Goal: Obtain resource: Download file/media

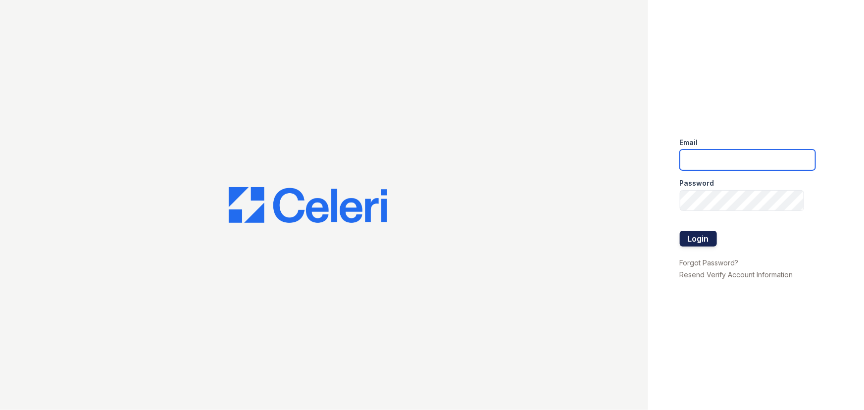
type input "[EMAIL_ADDRESS][DOMAIN_NAME]"
click at [708, 232] on button "Login" at bounding box center [697, 239] width 37 height 16
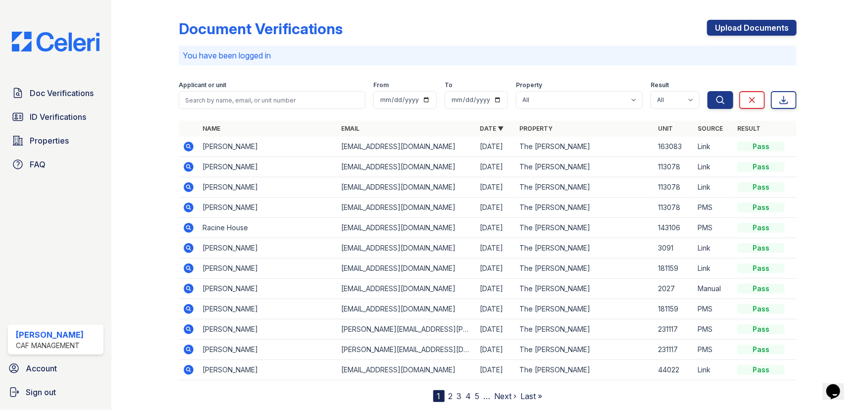
click at [185, 144] on icon at bounding box center [189, 147] width 10 height 10
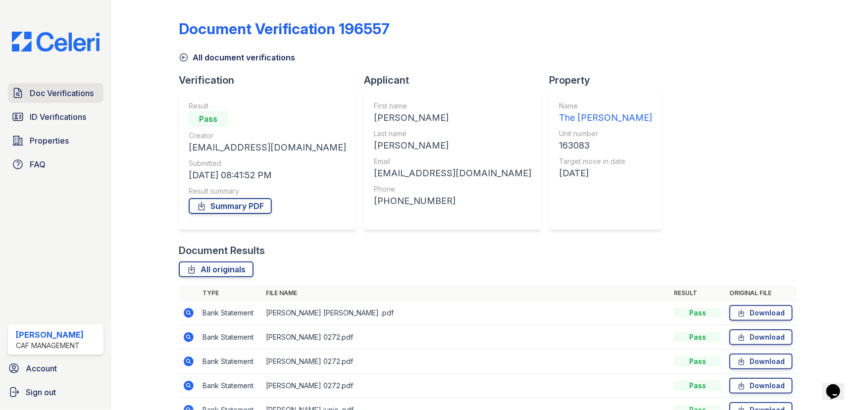
click at [48, 91] on span "Doc Verifications" at bounding box center [62, 93] width 64 height 12
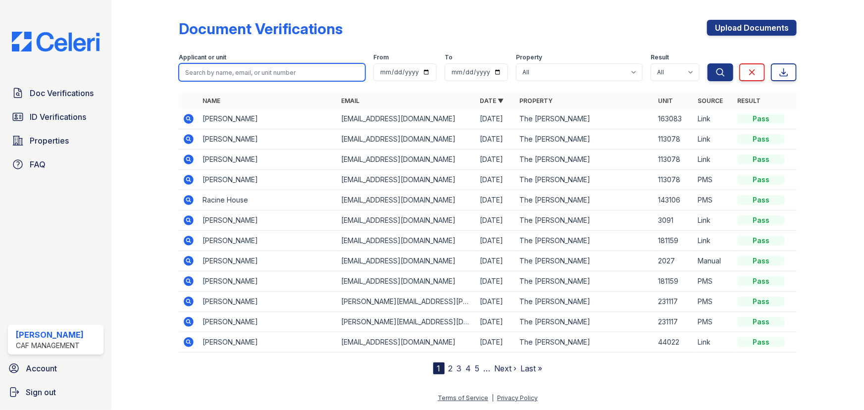
click at [256, 74] on input "search" at bounding box center [272, 72] width 187 height 18
type input "Yari"
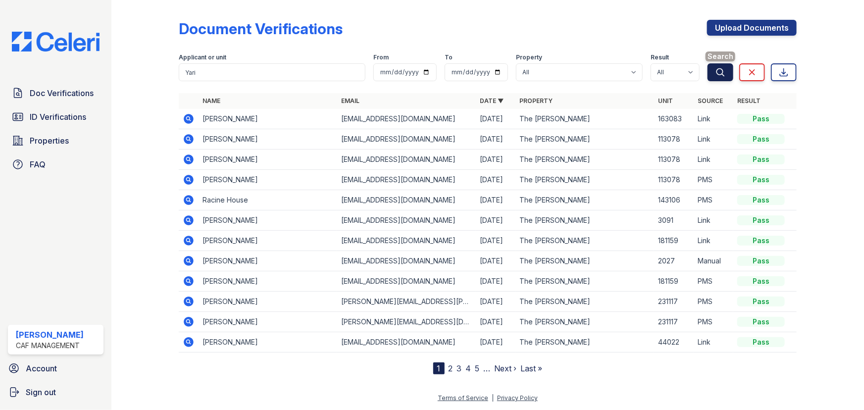
click at [722, 64] on button "Search" at bounding box center [720, 72] width 26 height 18
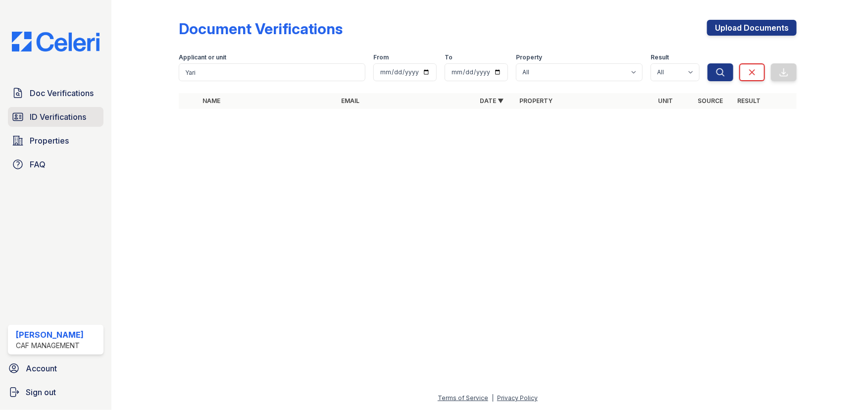
click at [78, 115] on span "ID Verifications" at bounding box center [58, 117] width 56 height 12
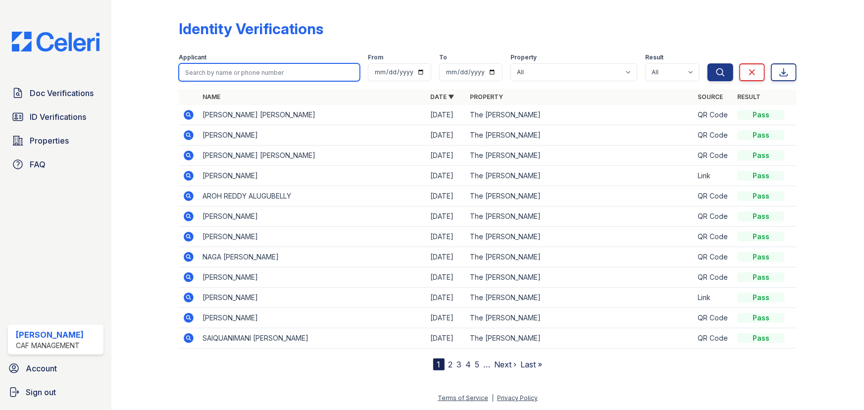
click at [256, 71] on input "search" at bounding box center [269, 72] width 181 height 18
type input "carlos"
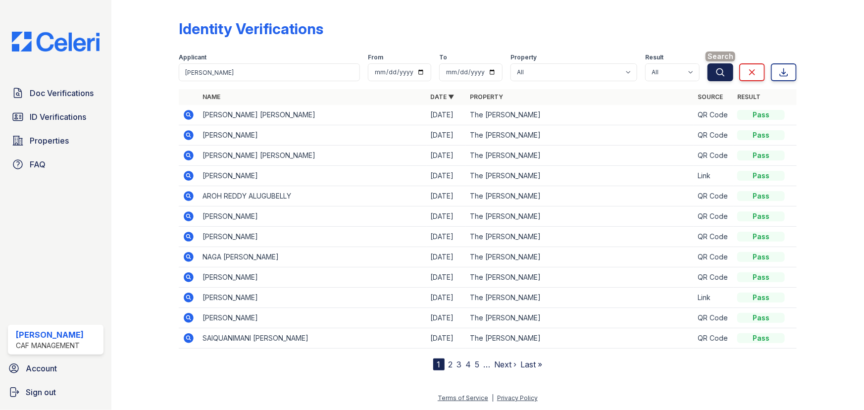
click at [713, 72] on button "Search" at bounding box center [720, 72] width 26 height 18
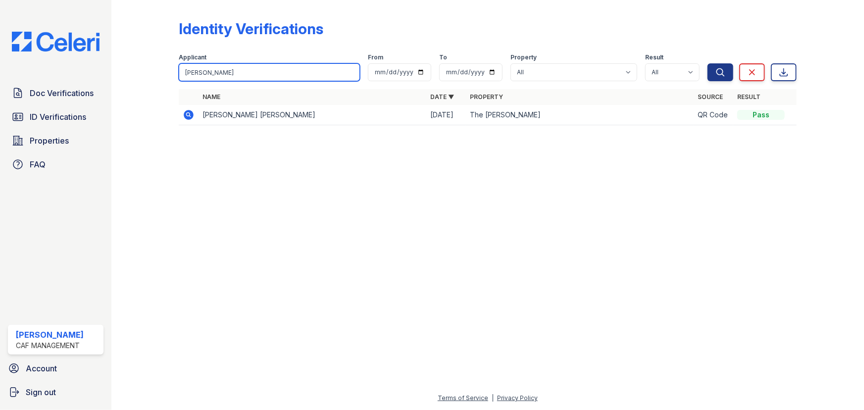
click at [232, 72] on input "carlos" at bounding box center [269, 72] width 181 height 18
type input "yari"
click at [707, 63] on button "Search" at bounding box center [720, 72] width 26 height 18
click at [208, 70] on input "yari" at bounding box center [269, 72] width 181 height 18
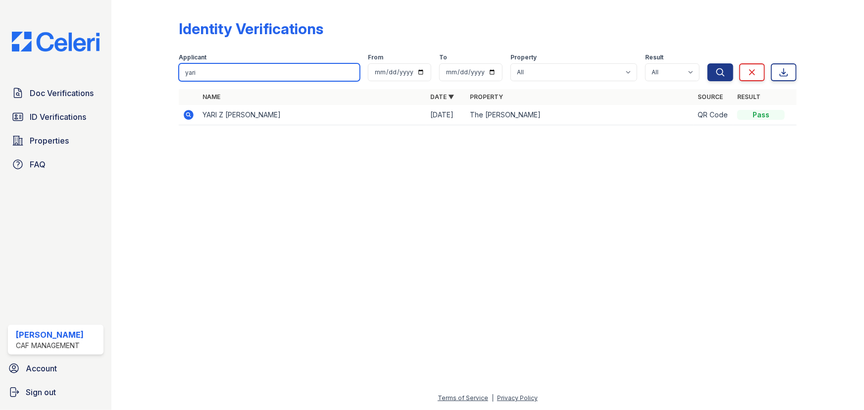
click at [208, 70] on input "yari" at bounding box center [269, 72] width 181 height 18
click at [245, 70] on input "yari" at bounding box center [269, 72] width 181 height 18
type input "carlos gomez"
click at [721, 70] on icon "submit" at bounding box center [720, 72] width 10 height 10
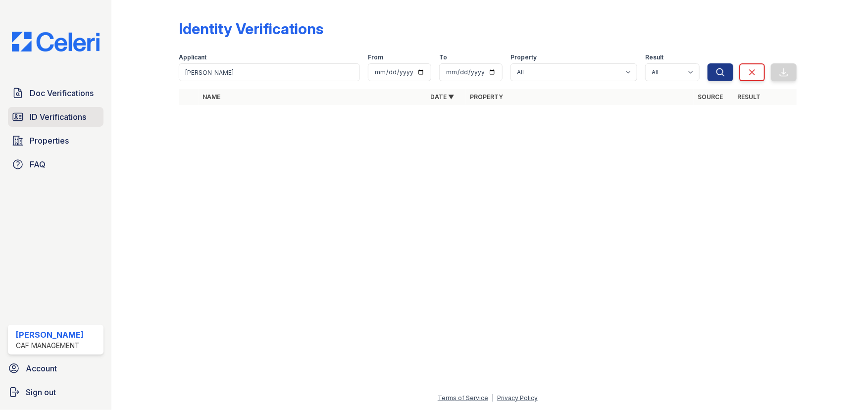
click at [54, 114] on span "ID Verifications" at bounding box center [58, 117] width 56 height 12
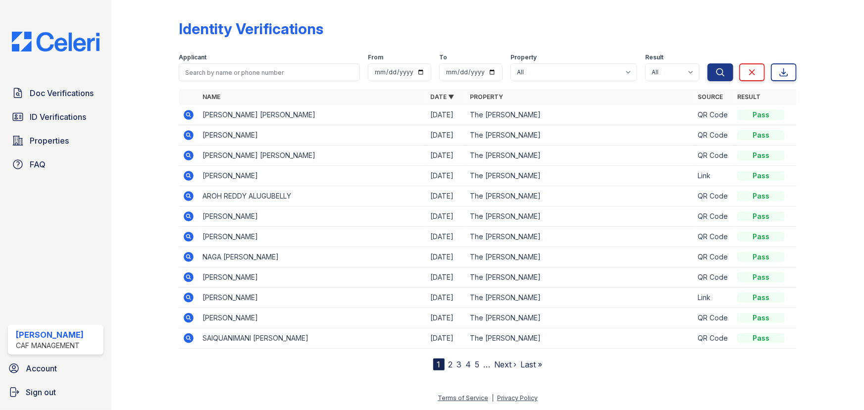
click at [192, 275] on icon at bounding box center [189, 277] width 10 height 10
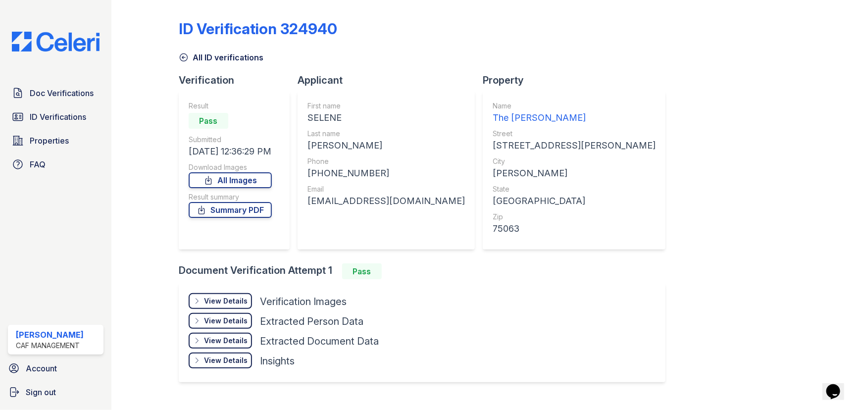
click at [229, 301] on div "View Details" at bounding box center [226, 301] width 44 height 10
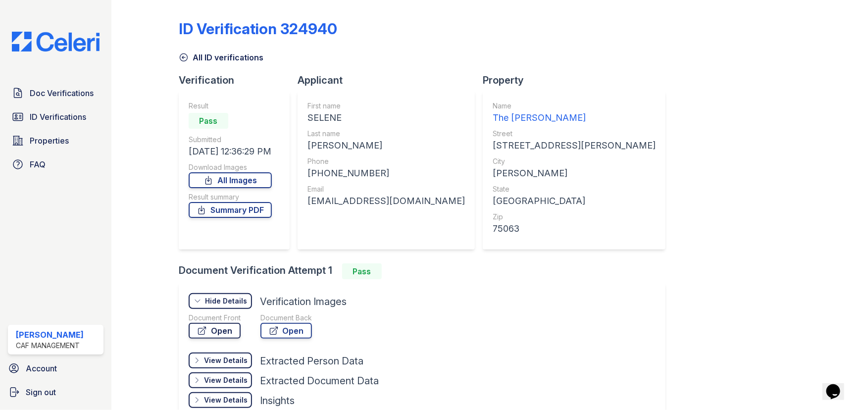
click at [227, 326] on link "Open" at bounding box center [215, 331] width 52 height 16
click at [49, 123] on link "ID Verifications" at bounding box center [56, 117] width 96 height 20
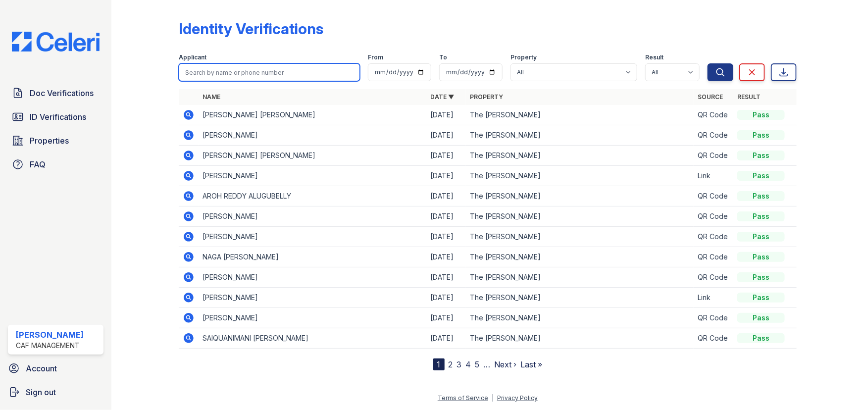
click at [293, 77] on input "search" at bounding box center [269, 72] width 181 height 18
type input "yari"
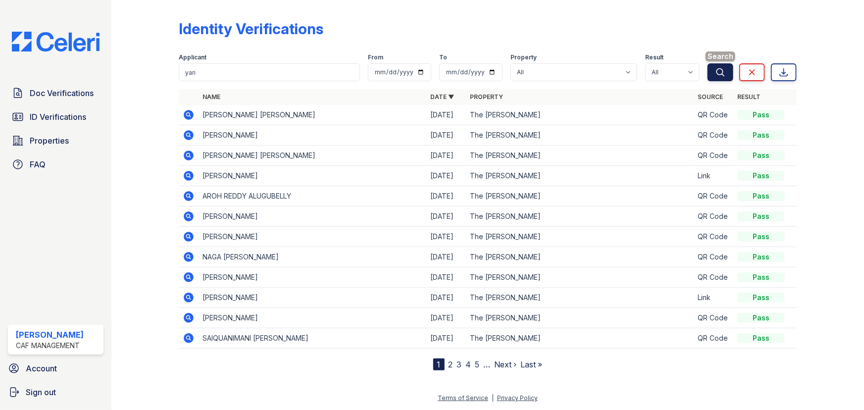
click at [724, 74] on icon "submit" at bounding box center [720, 72] width 10 height 10
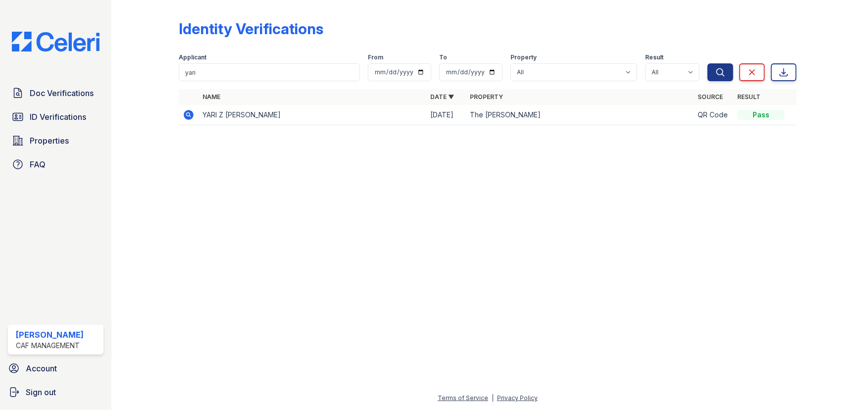
click at [188, 114] on icon at bounding box center [188, 114] width 2 height 2
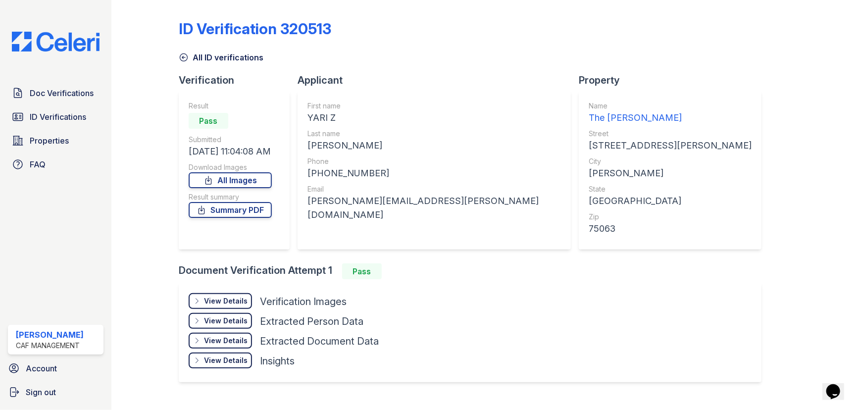
click at [228, 302] on div "View Details" at bounding box center [226, 301] width 44 height 10
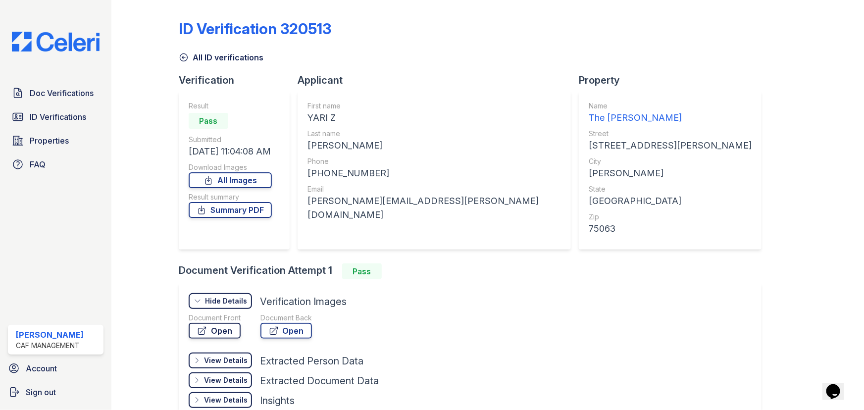
click at [223, 327] on link "Open" at bounding box center [215, 331] width 52 height 16
click at [53, 88] on span "Doc Verifications" at bounding box center [62, 93] width 64 height 12
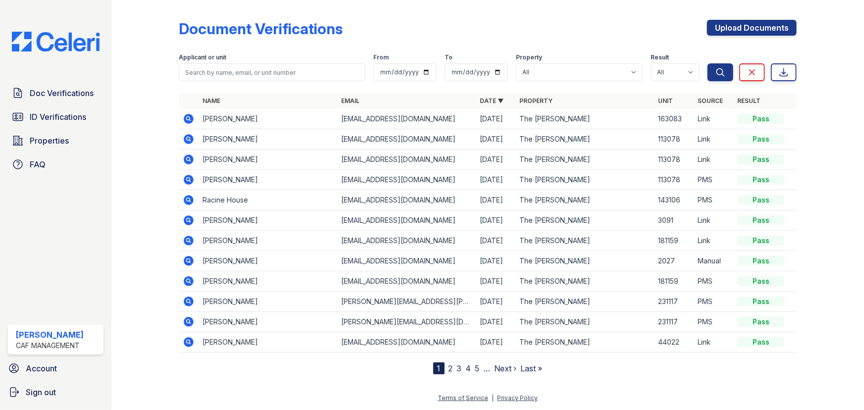
click at [191, 117] on icon at bounding box center [189, 119] width 10 height 10
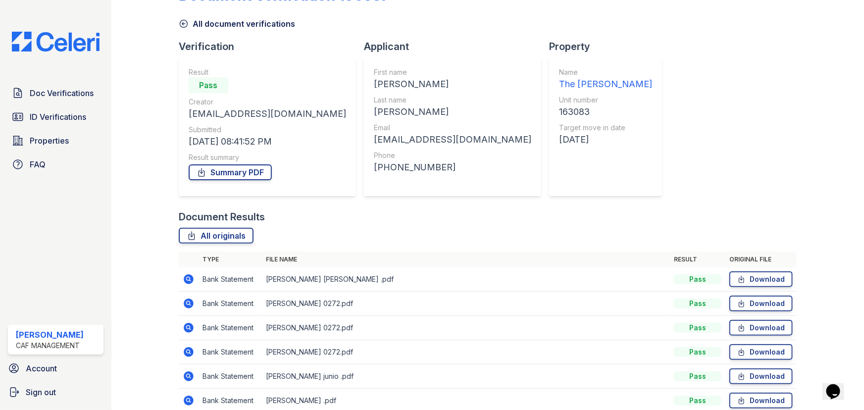
scroll to position [79, 0]
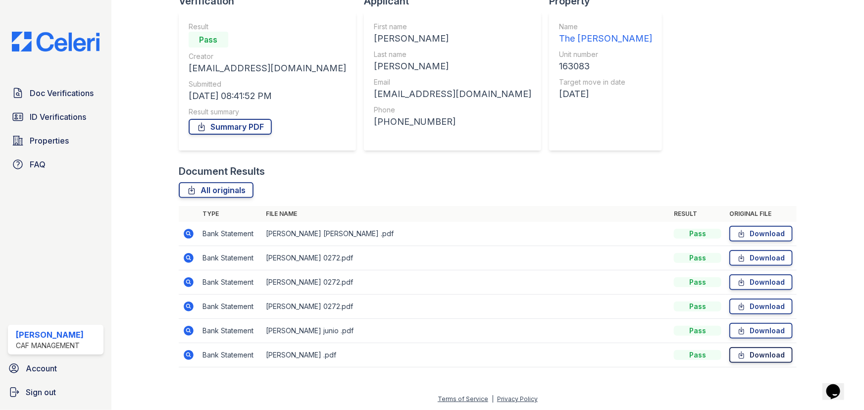
click at [751, 355] on link "Download" at bounding box center [760, 355] width 63 height 16
click at [758, 328] on link "Download" at bounding box center [760, 331] width 63 height 16
click at [762, 304] on link "Download" at bounding box center [760, 306] width 63 height 16
click at [760, 283] on link "Download" at bounding box center [760, 282] width 63 height 16
click at [753, 261] on link "Download" at bounding box center [760, 258] width 63 height 16
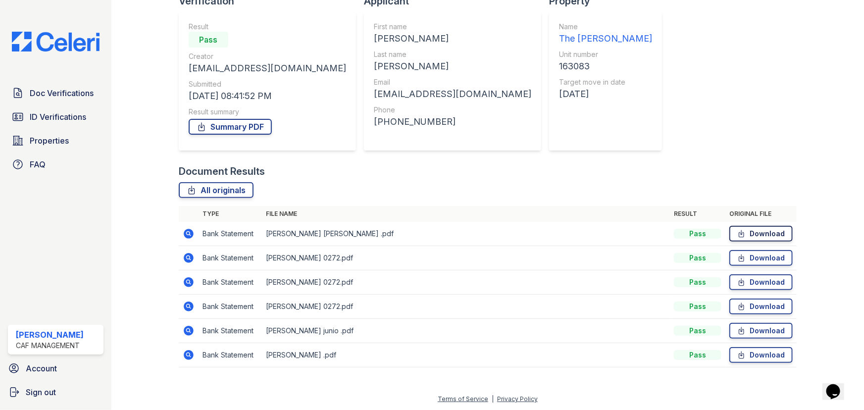
click at [753, 238] on link "Download" at bounding box center [760, 234] width 63 height 16
